Goal: Task Accomplishment & Management: Use online tool/utility

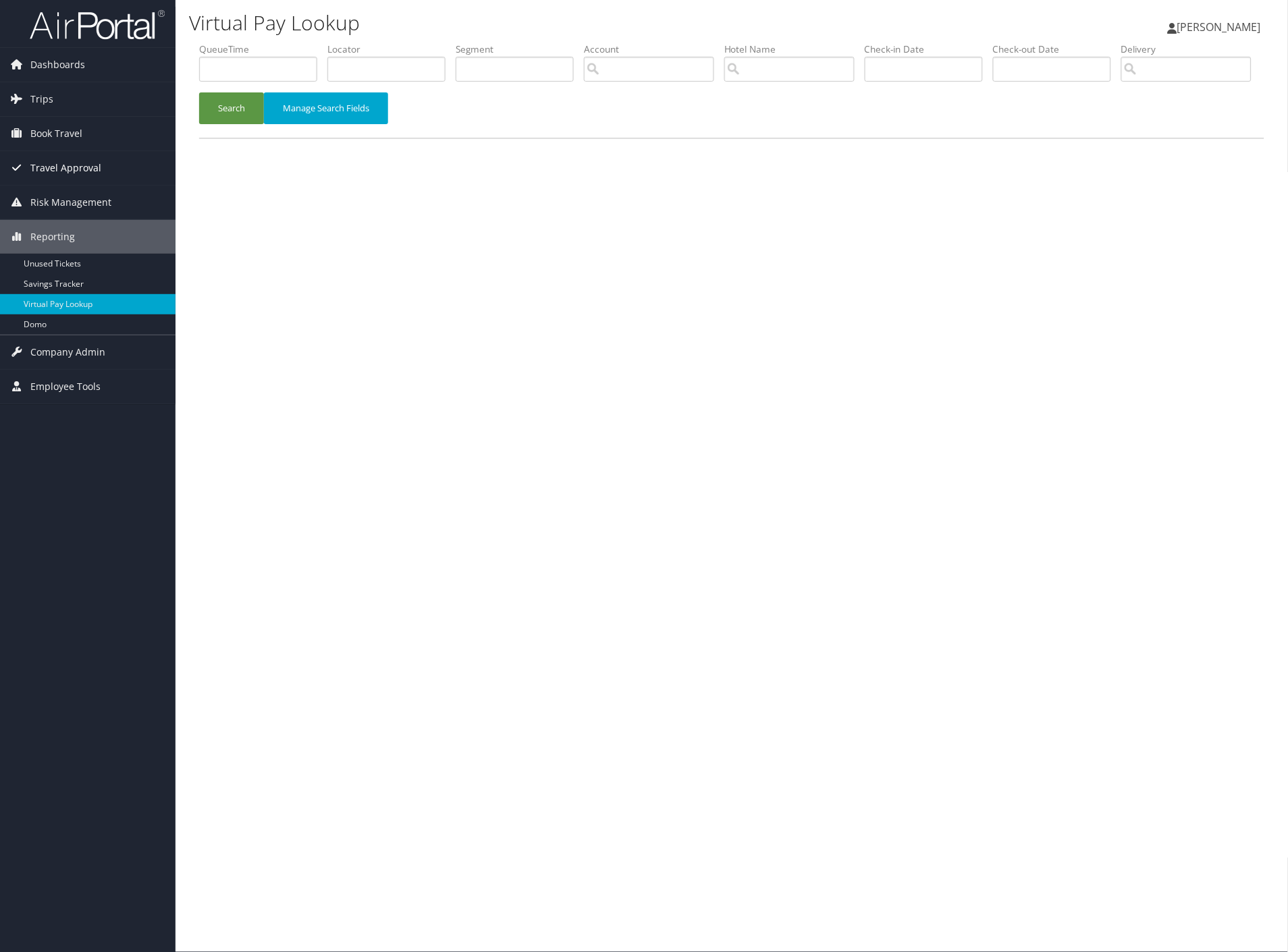
click at [41, 172] on span "Travel Approval" at bounding box center [66, 168] width 71 height 33
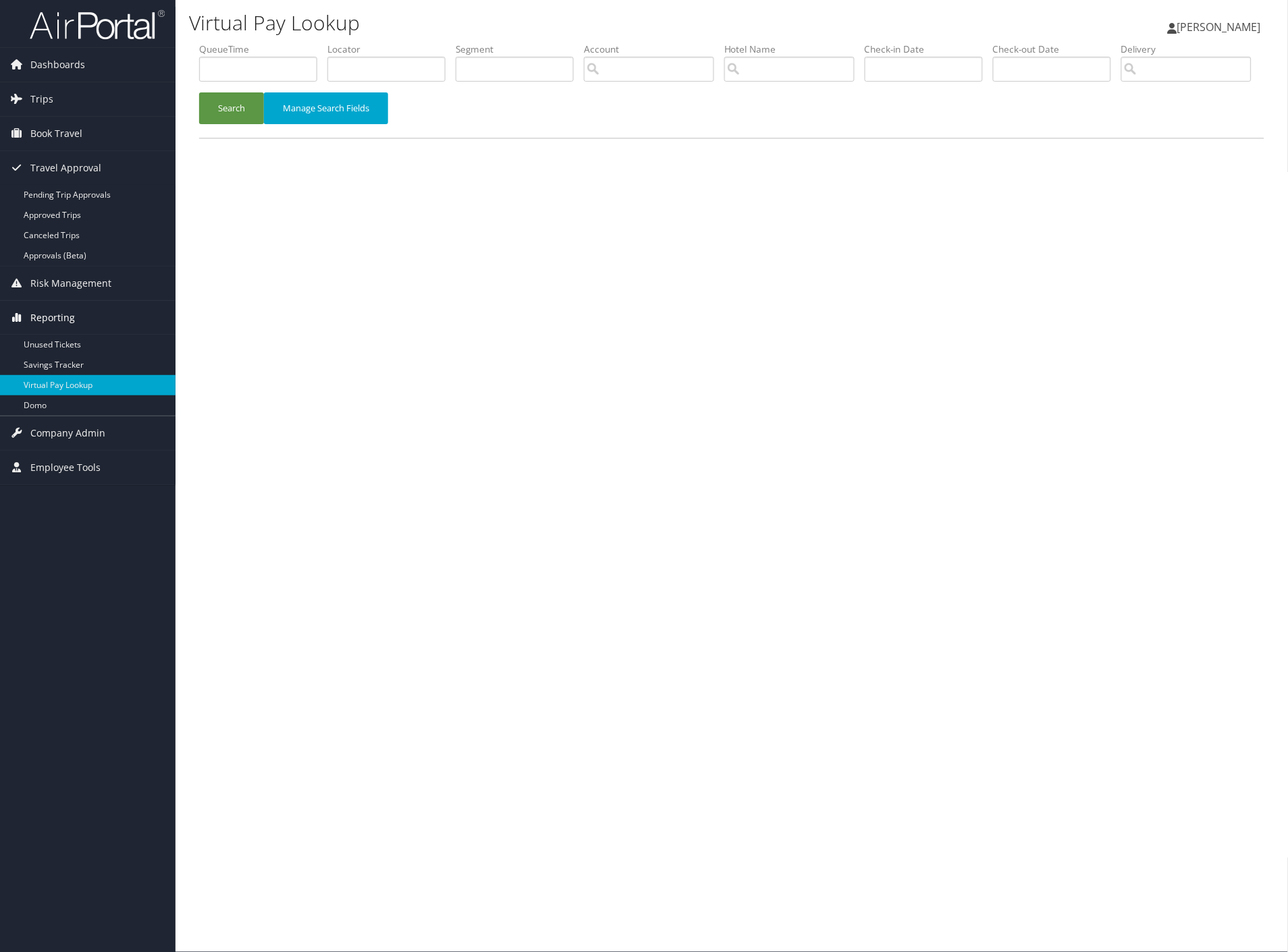
click at [58, 324] on span "Reporting" at bounding box center [53, 318] width 45 height 33
click at [58, 313] on span "Reporting" at bounding box center [53, 318] width 45 height 33
click at [60, 347] on link "Unused Tickets" at bounding box center [87, 345] width 175 height 20
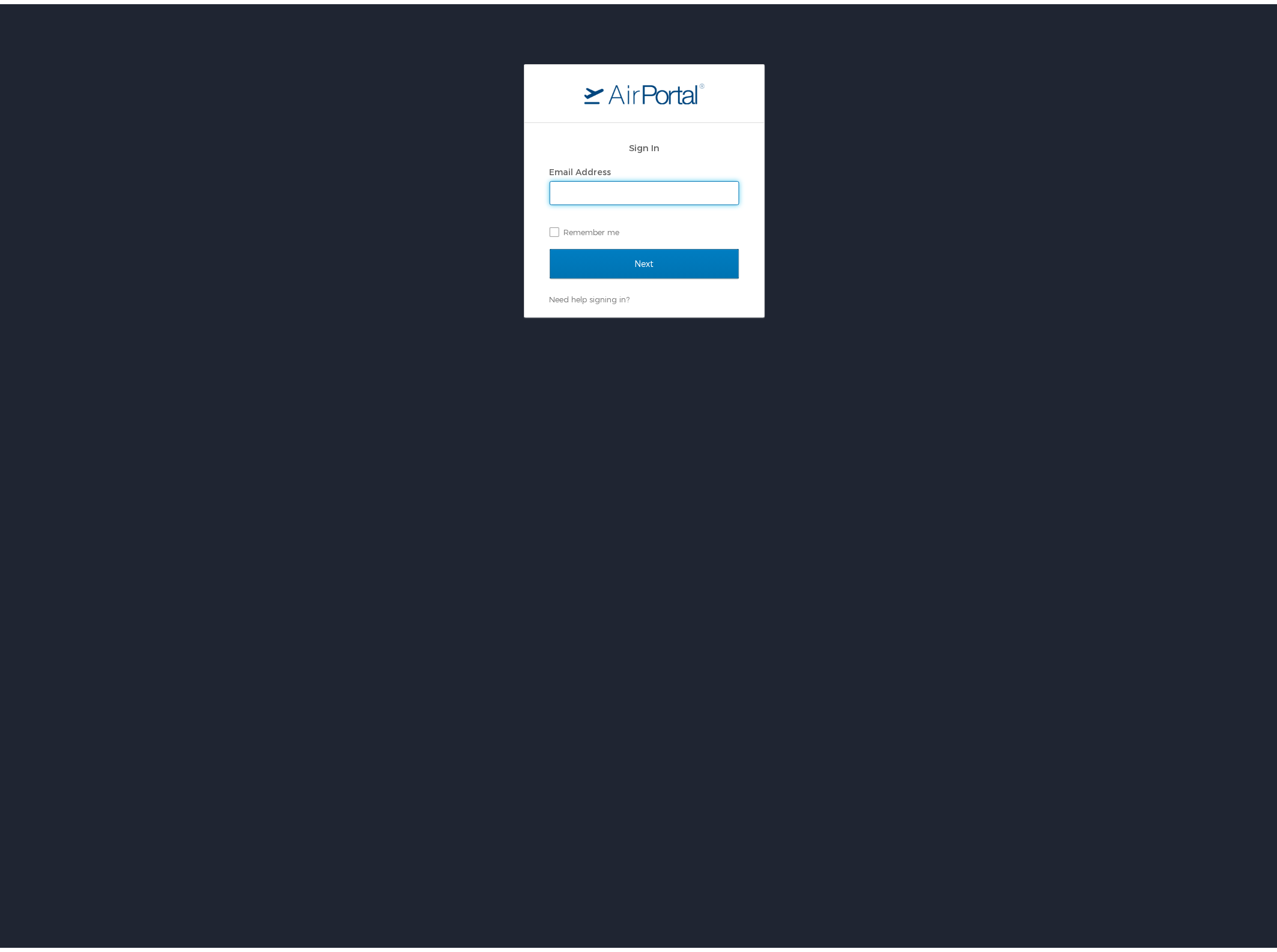
type input "[PERSON_NAME][EMAIL_ADDRESS][PERSON_NAME][DOMAIN_NAME]"
click at [620, 267] on input "Next" at bounding box center [644, 259] width 189 height 30
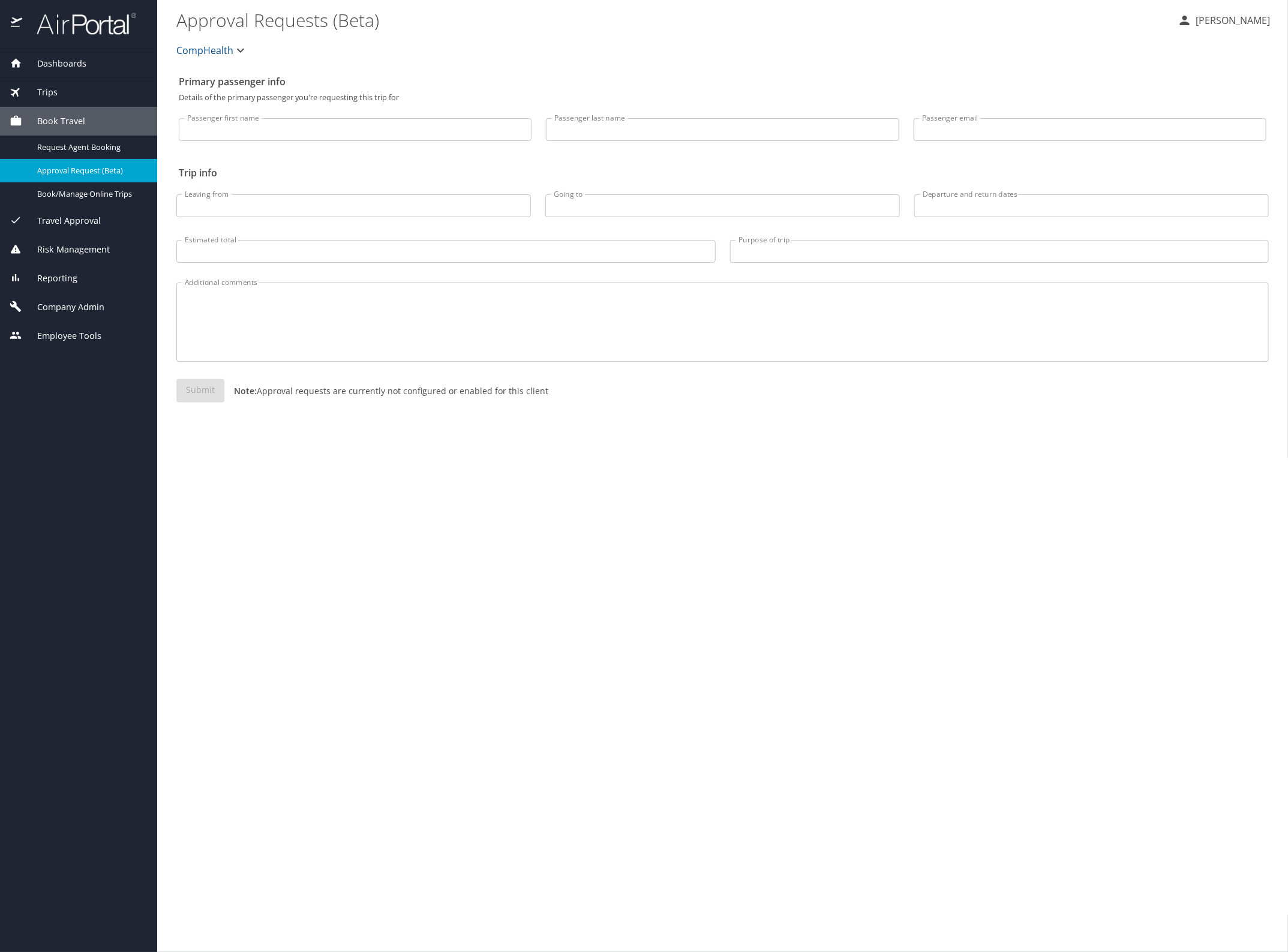
click at [58, 280] on span "Reporting" at bounding box center [49, 278] width 55 height 13
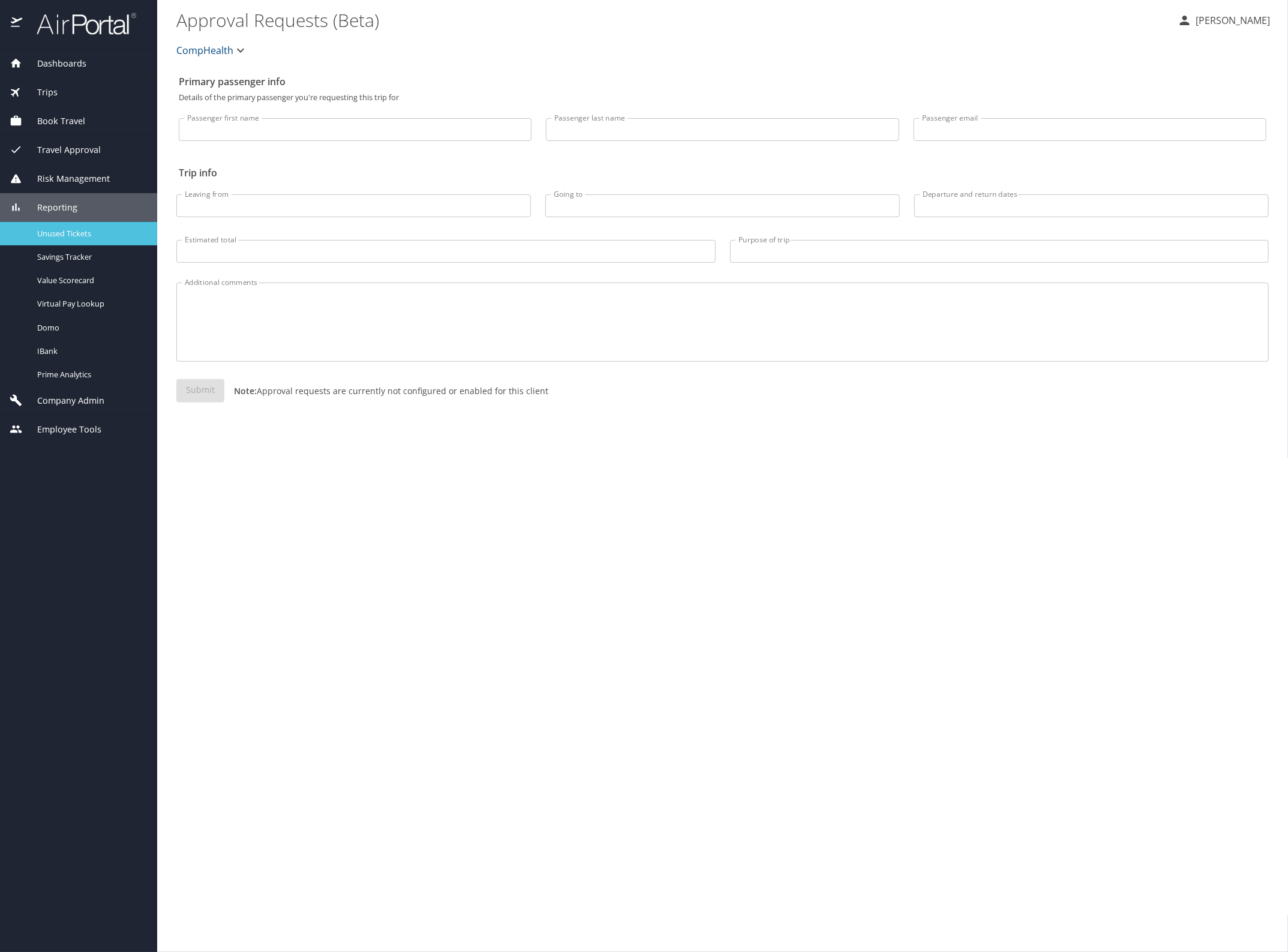
click at [57, 234] on span "Unused Tickets" at bounding box center [90, 234] width 105 height 11
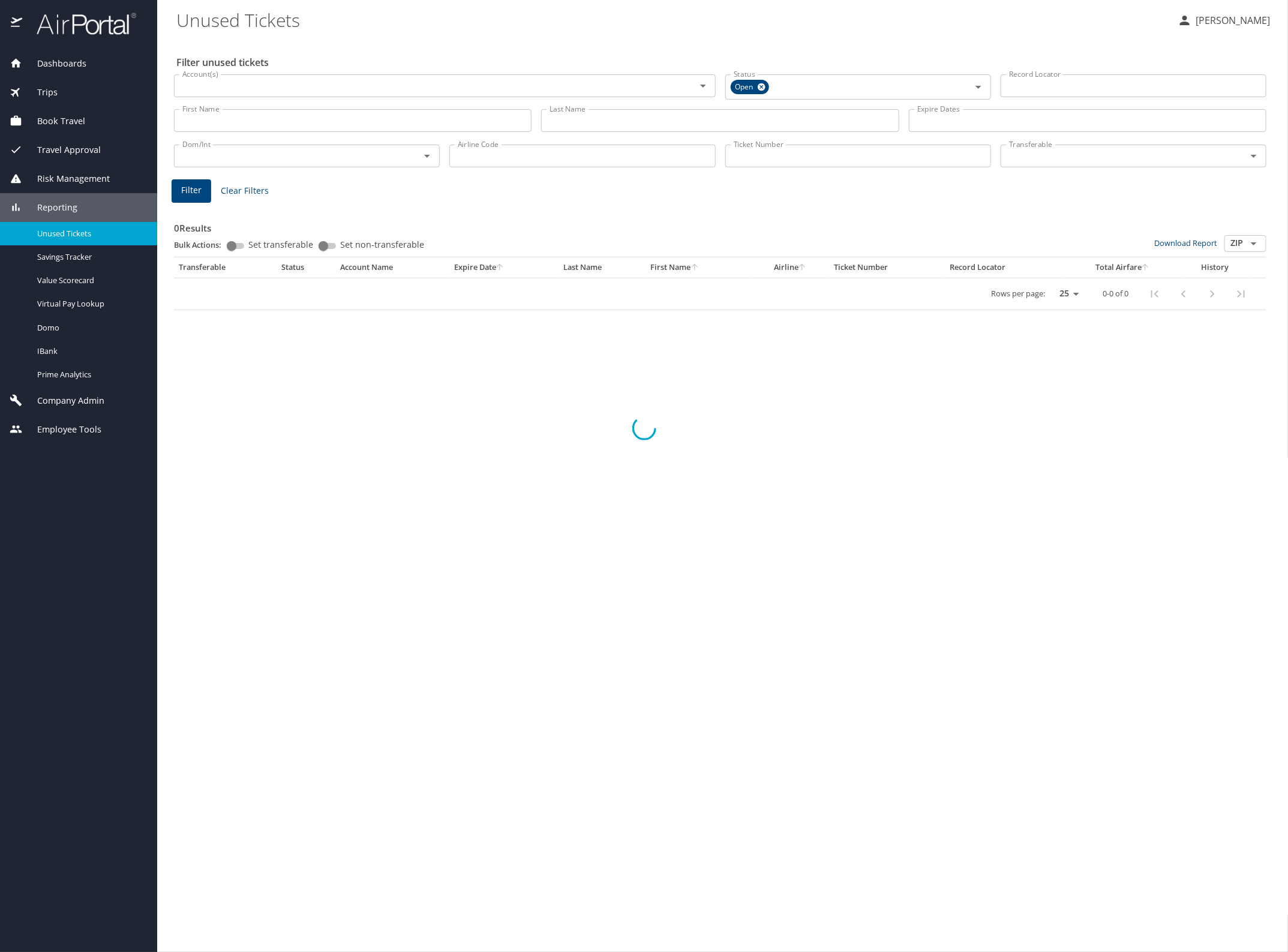
click at [472, 157] on div at bounding box center [644, 428] width 1288 height 1047
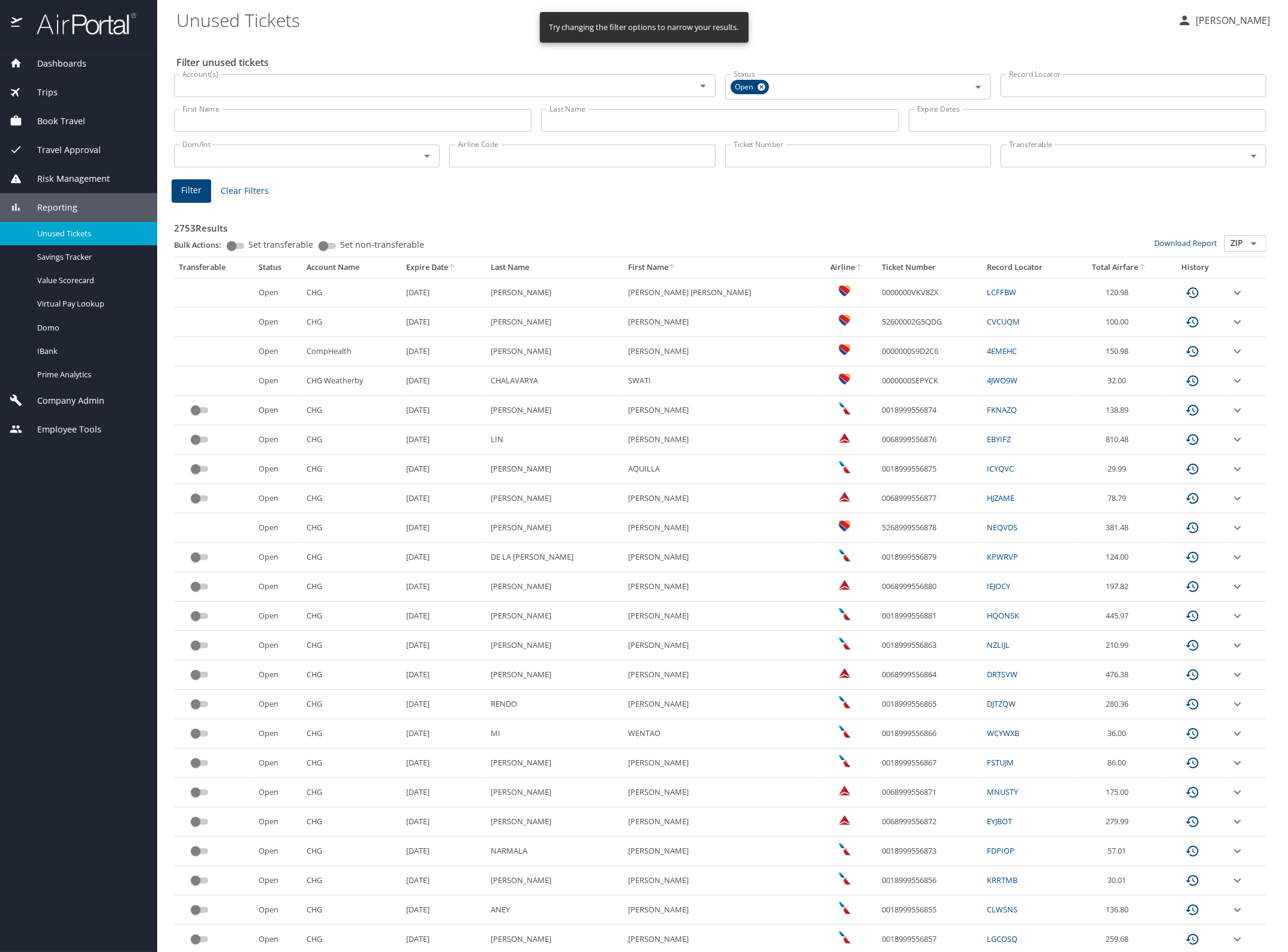
click at [472, 157] on input "Airline Code" at bounding box center [582, 156] width 266 height 23
type input "wn"
click at [189, 193] on span "Filter" at bounding box center [191, 191] width 20 height 15
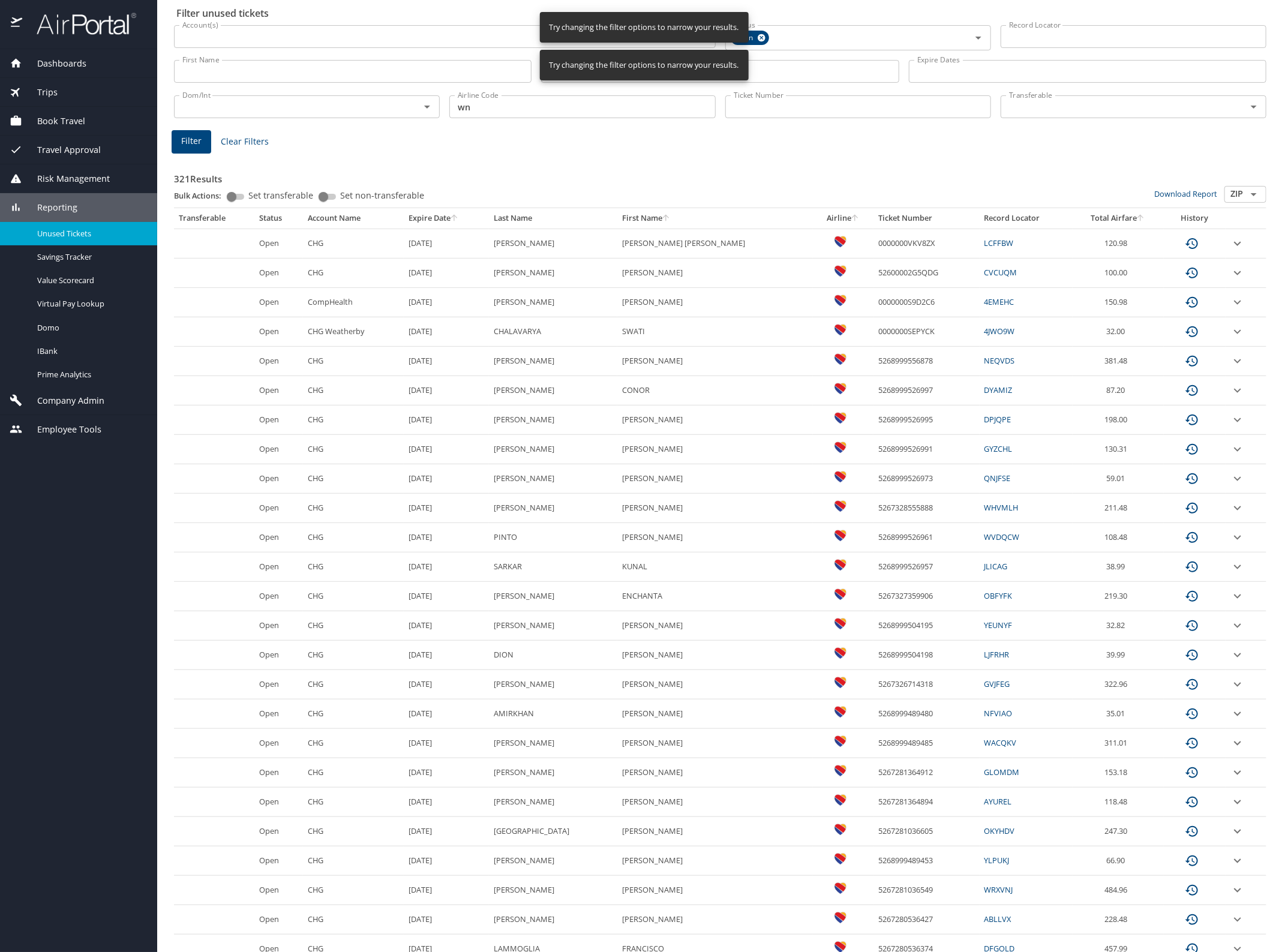
scroll to position [100, 0]
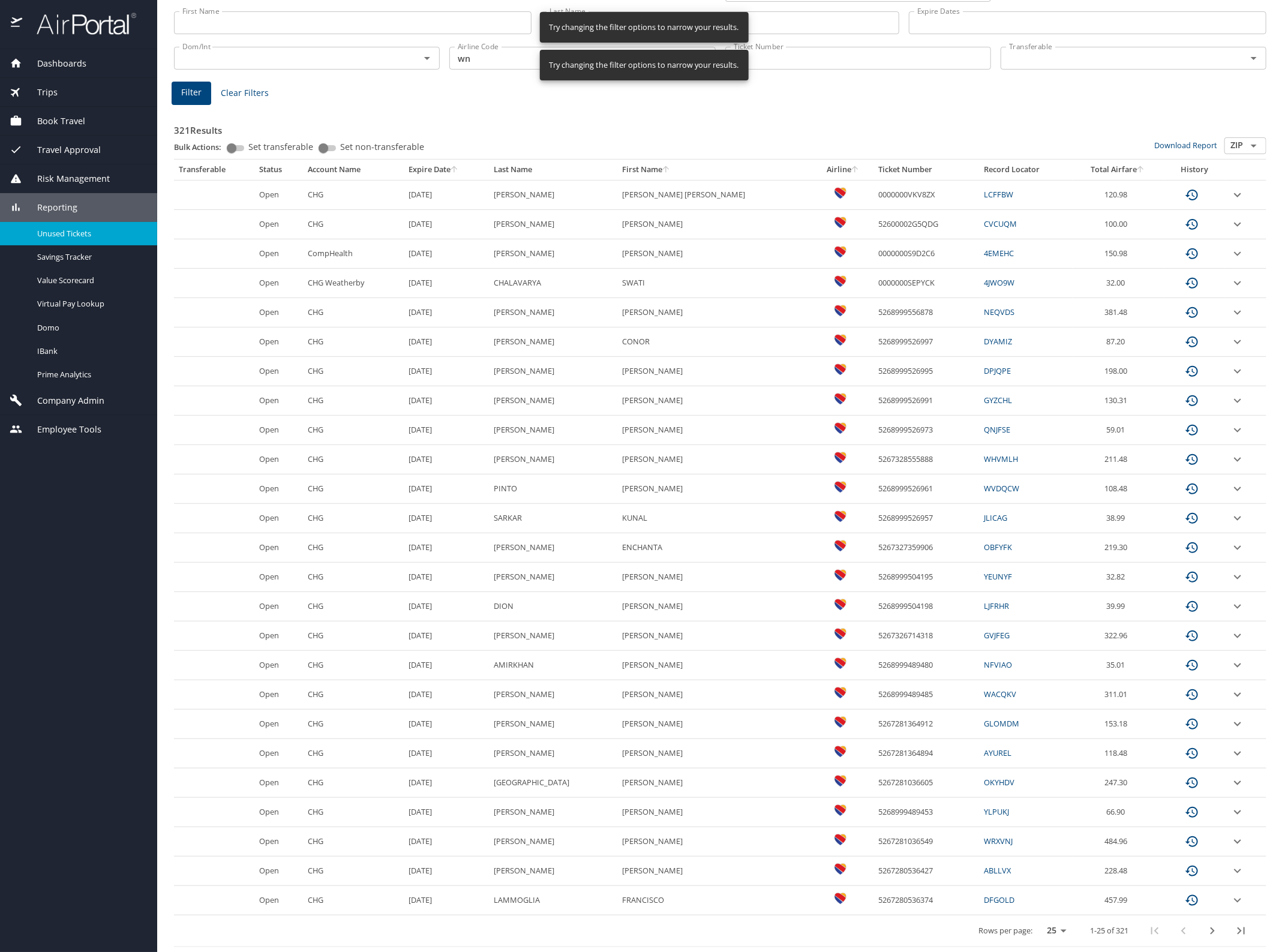
click at [1234, 931] on icon "last page" at bounding box center [1241, 931] width 15 height 15
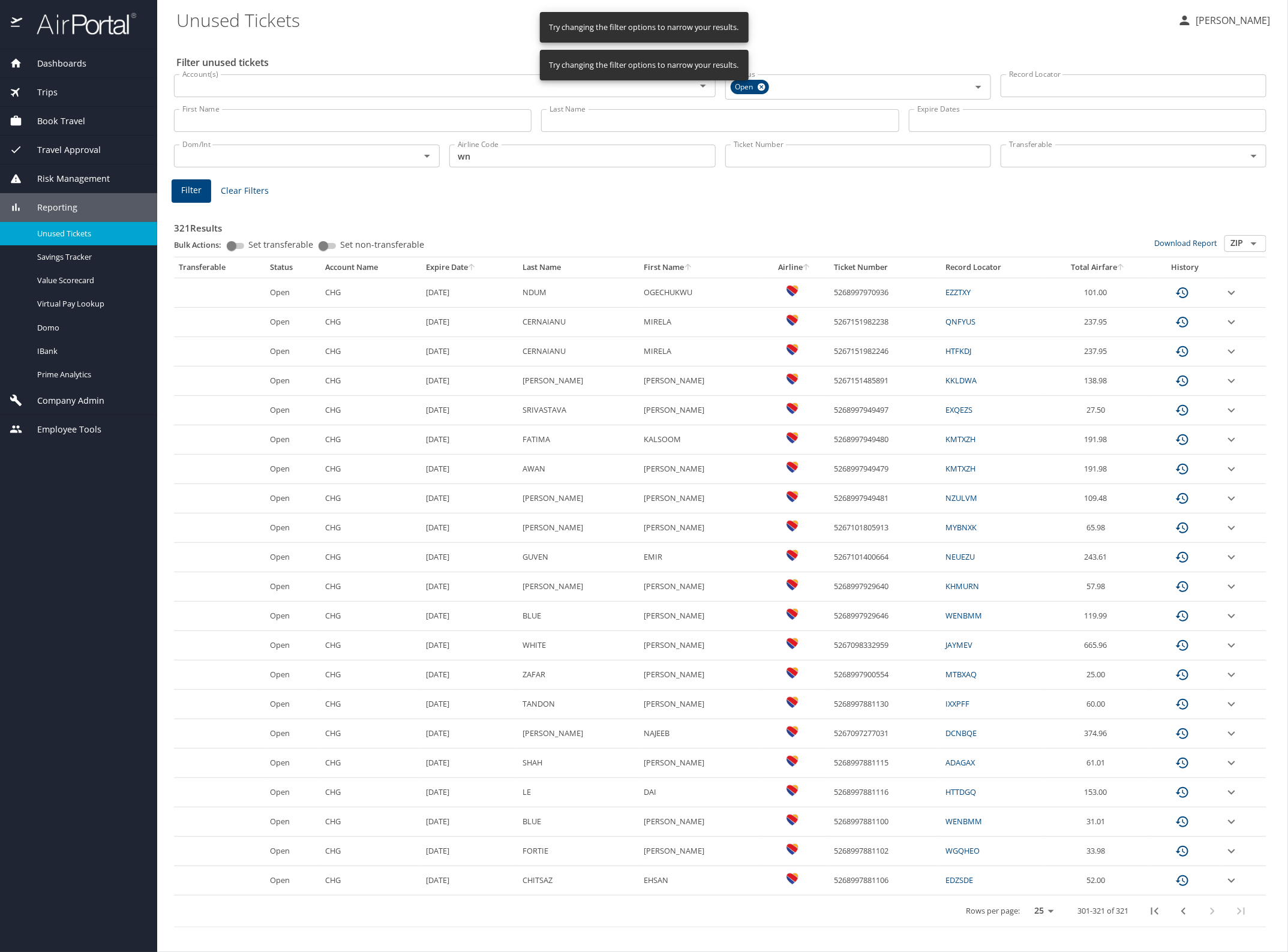
scroll to position [0, 0]
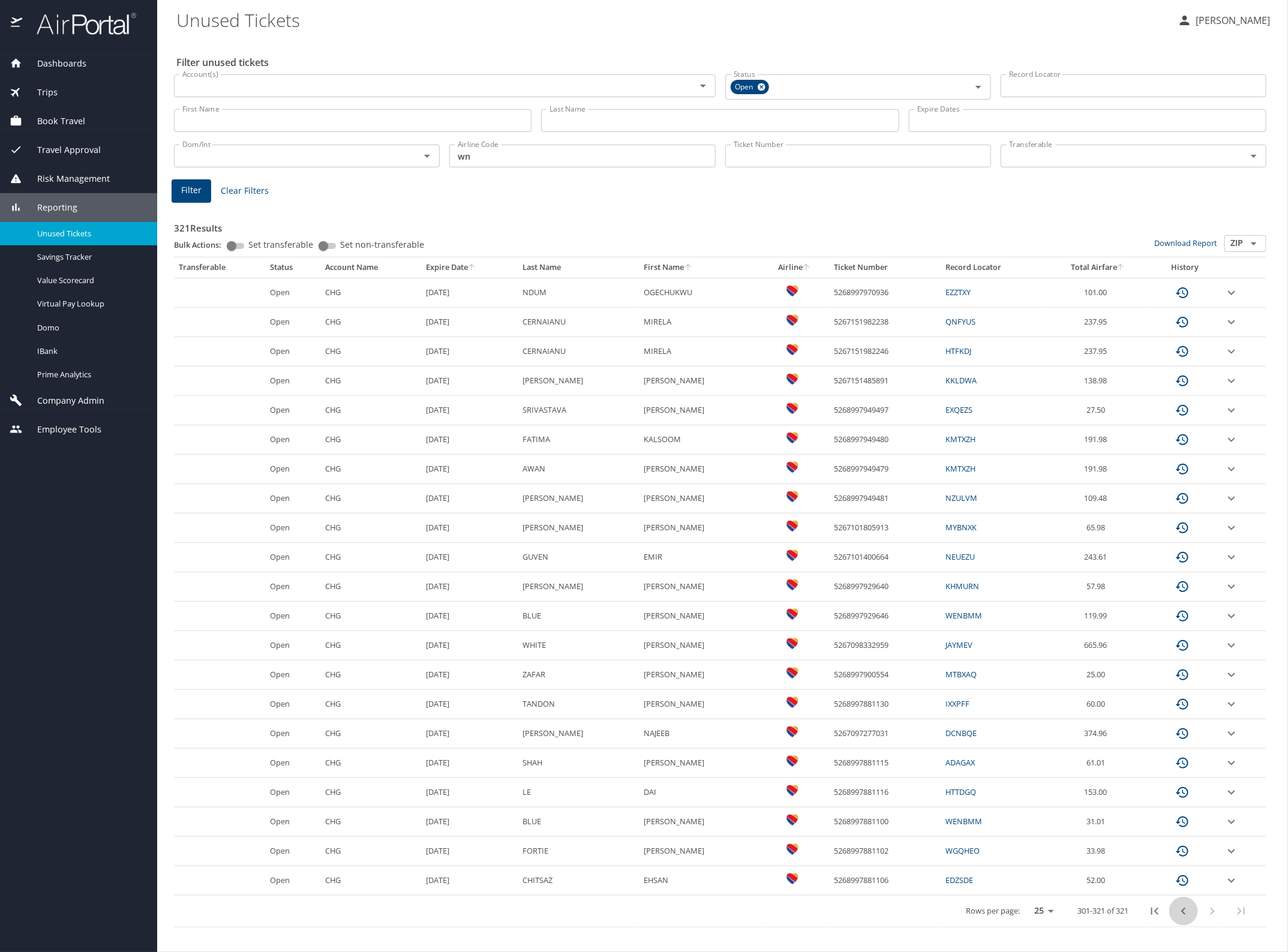
click at [1186, 912] on icon "previous page" at bounding box center [1183, 911] width 15 height 15
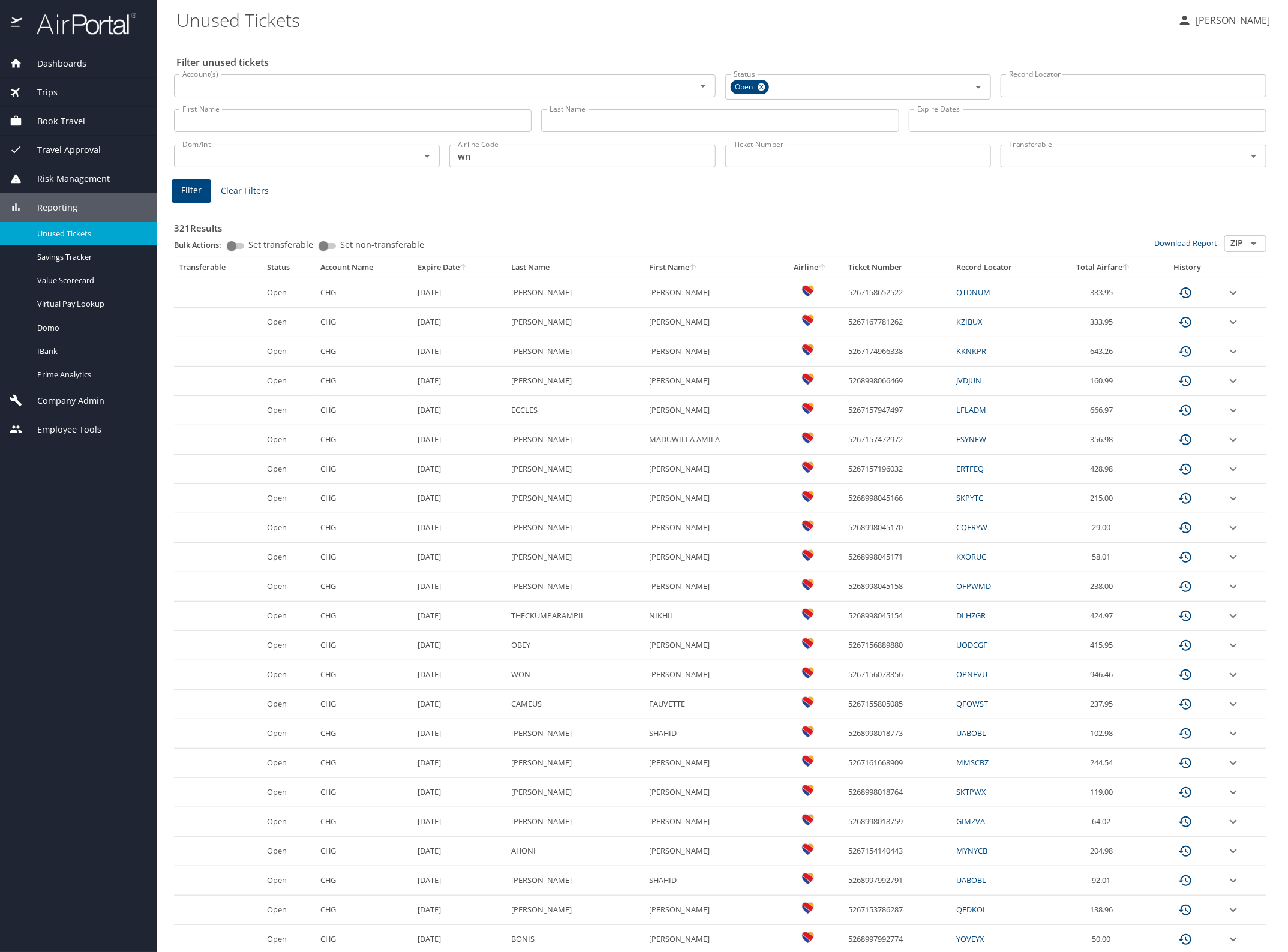
click at [882, 648] on td "5267156889880" at bounding box center [898, 645] width 108 height 30
copy td "5267156889880"
click at [962, 39] on div "Filter unused tickets Account(s) Account(s) Status Open Status Record Locator R…" at bounding box center [722, 544] width 1092 height 1011
